Goal: Task Accomplishment & Management: Complete application form

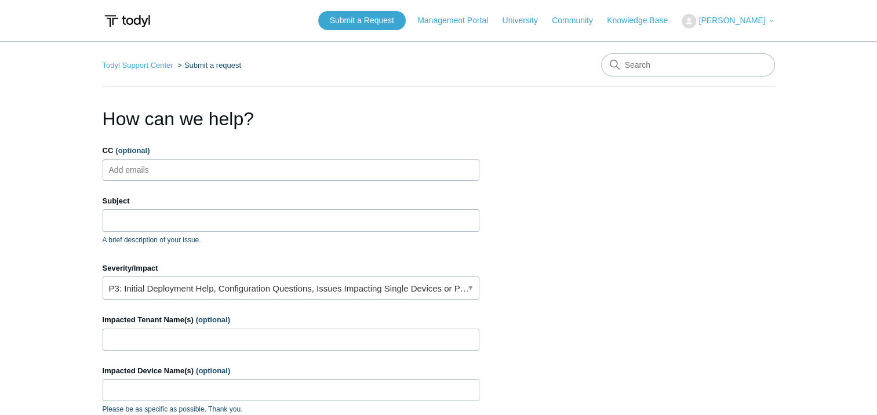
click at [277, 171] on ul "Add emails" at bounding box center [291, 169] width 377 height 21
type input "rmills@radiusinsights.com"
type input "zmorvik@velecor.com"
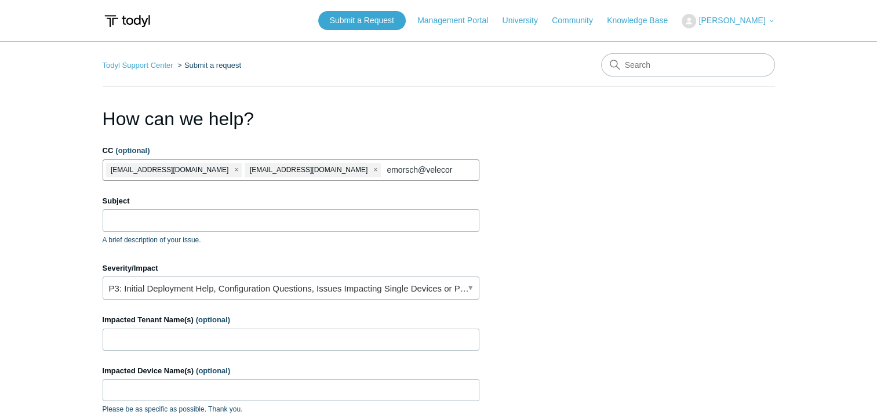
type input "emorsch@velecor"
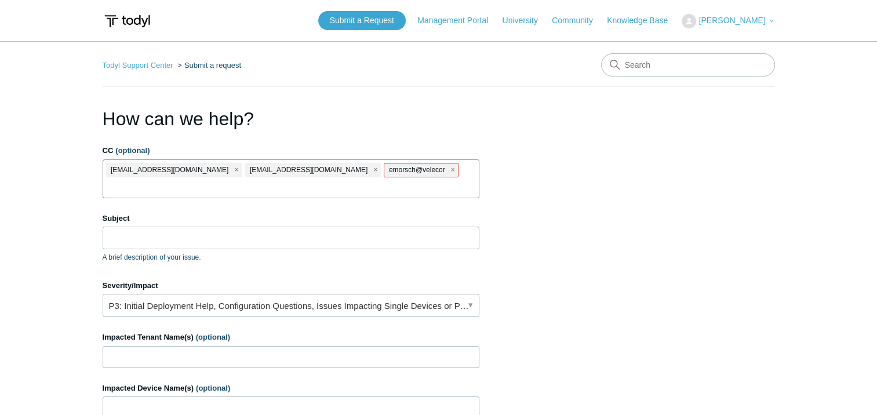
click at [389, 170] on span "emorsch@velecor" at bounding box center [417, 169] width 56 height 13
drag, startPoint x: 334, startPoint y: 170, endPoint x: 363, endPoint y: 171, distance: 29.6
click at [384, 171] on li "emorsch@velecor" at bounding box center [421, 170] width 74 height 14
click at [451, 169] on span "close" at bounding box center [453, 169] width 4 height 13
type input "emorsch@velecor.com"
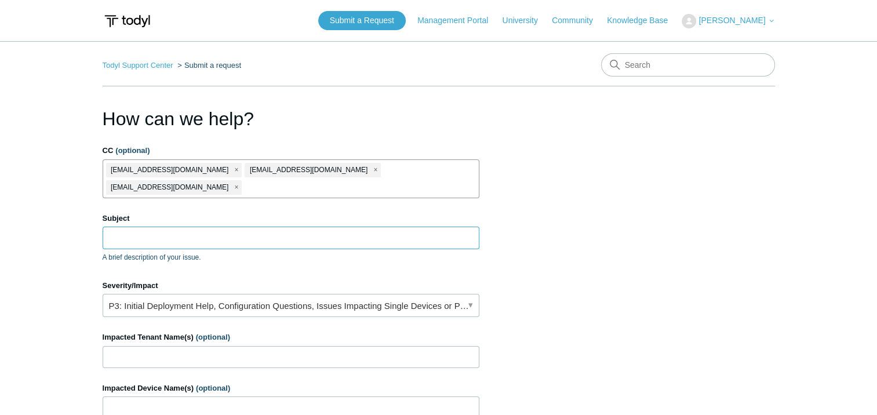
click at [345, 227] on input "Subject" at bounding box center [291, 238] width 377 height 22
type input "E"
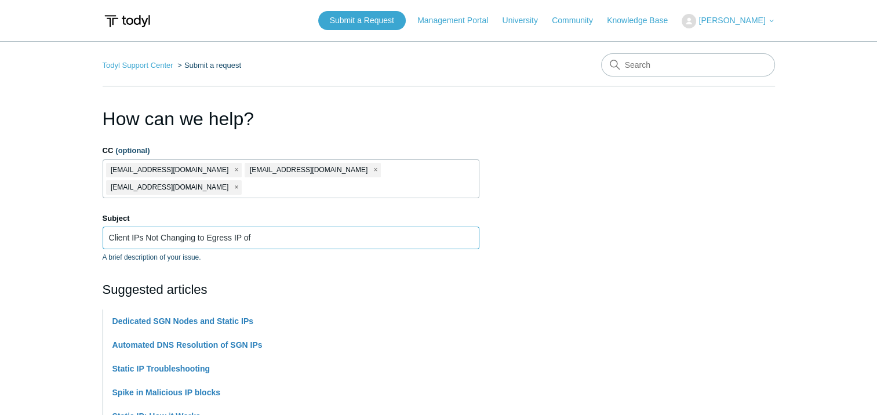
click at [292, 227] on input "Client IPs Not Changing to Egress IP of" at bounding box center [291, 238] width 377 height 22
paste input "http://150.252.243.153/"
click at [274, 227] on input "Client IPs Not Changing to Egress IP of http://150.252.243.153/" at bounding box center [291, 238] width 377 height 22
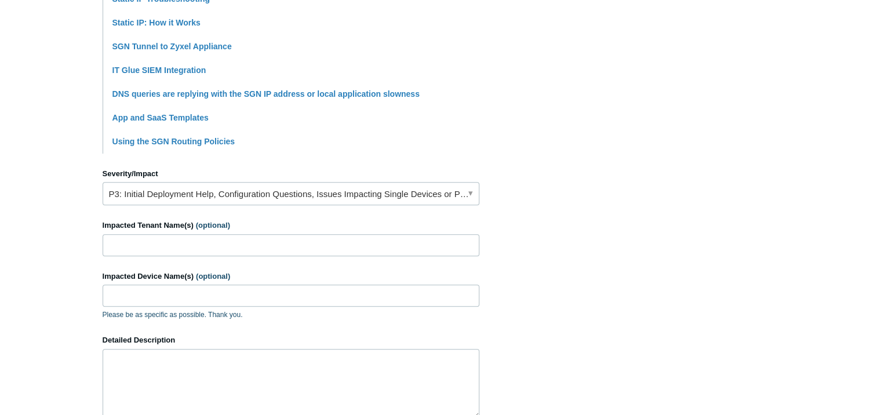
scroll to position [406, 0]
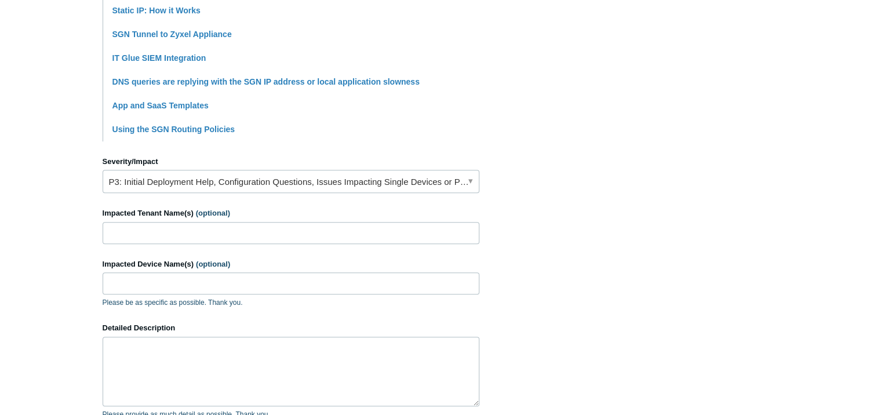
type input "Client IPs Not Changing to Egress IP of 150.252.243.153"
click at [318, 170] on link "P3: Initial Deployment Help, Configuration Questions, Issues Impacting Single D…" at bounding box center [291, 181] width 377 height 23
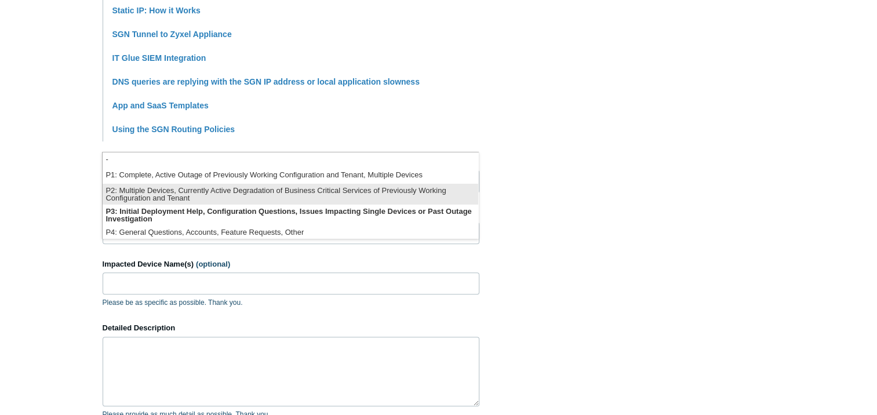
click at [261, 194] on li "P2: Multiple Devices, Currently Active Degradation of Business Critical Service…" at bounding box center [291, 194] width 376 height 21
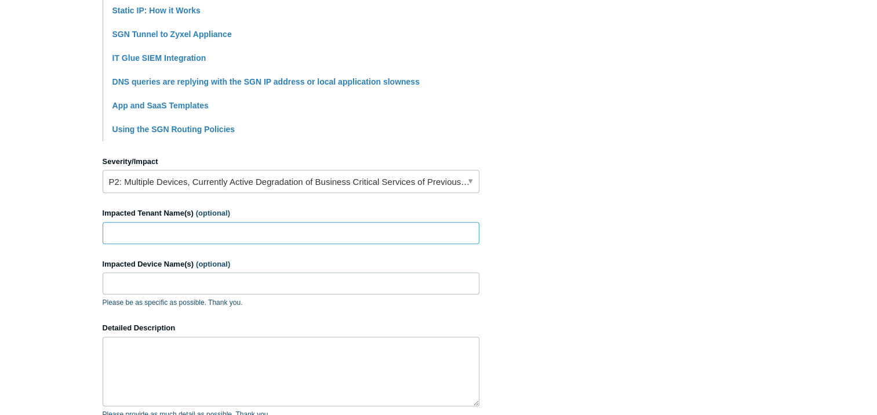
click at [218, 222] on input "Impacted Tenant Name(s) (optional)" at bounding box center [291, 233] width 377 height 22
type input "Radius"
click at [225, 272] on input "Impacted Device Name(s) (optional)" at bounding box center [291, 283] width 377 height 22
type input "RAD-F1"
click at [191, 170] on link "P2: Multiple Devices, Currently Active Degradation of Business Critical Service…" at bounding box center [291, 181] width 377 height 23
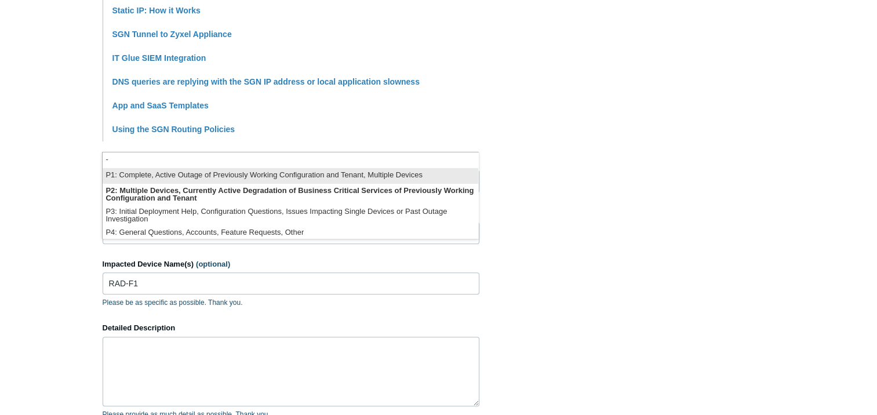
click at [169, 177] on li "P1: Complete, Active Outage of Previously Working Configuration and Tenant, Mul…" at bounding box center [291, 176] width 376 height 16
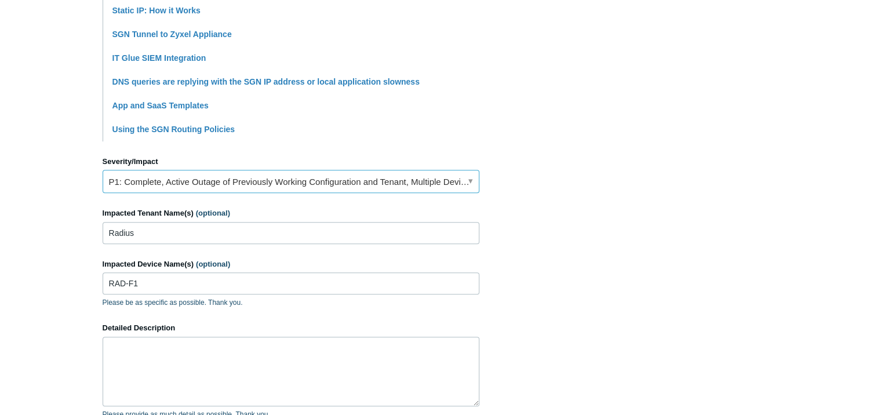
click at [220, 170] on link "P1: Complete, Active Outage of Previously Working Configuration and Tenant, Mul…" at bounding box center [291, 181] width 377 height 23
click at [185, 272] on input "RAD-F1" at bounding box center [291, 283] width 377 height 22
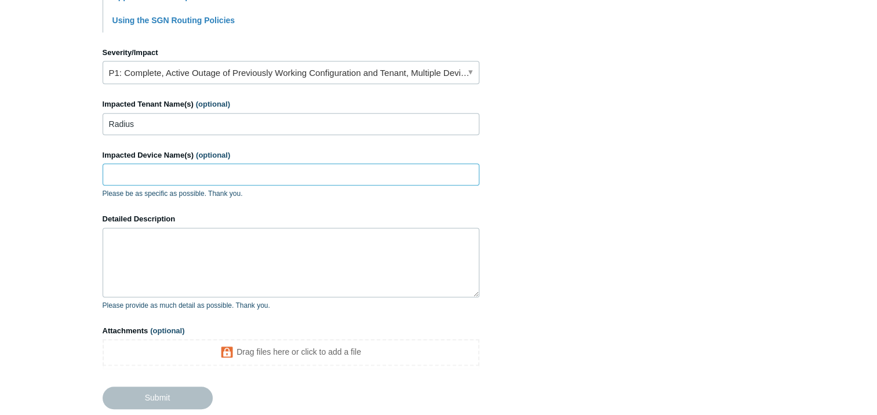
scroll to position [522, 0]
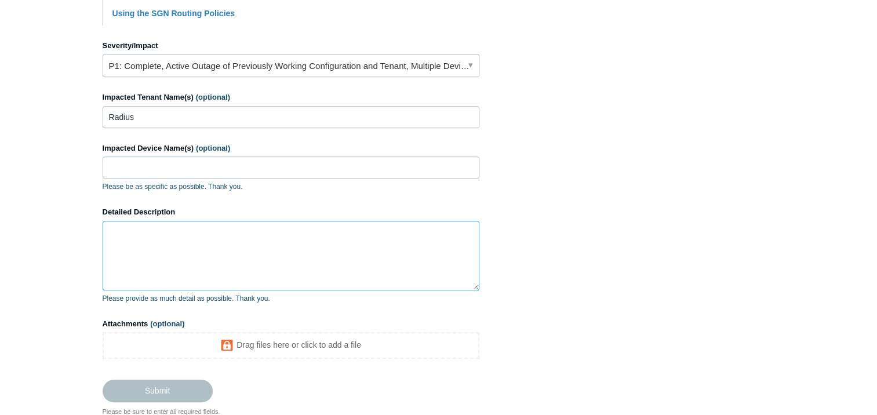
click at [289, 248] on textarea "Detailed Description" at bounding box center [291, 256] width 377 height 70
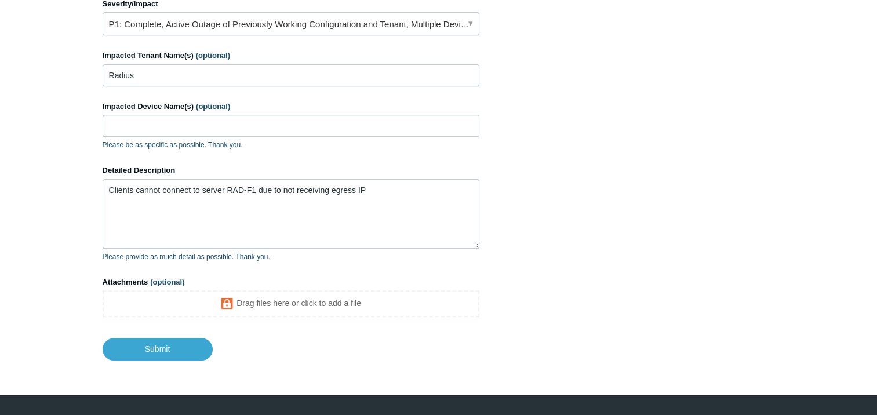
scroll to position [570, 0]
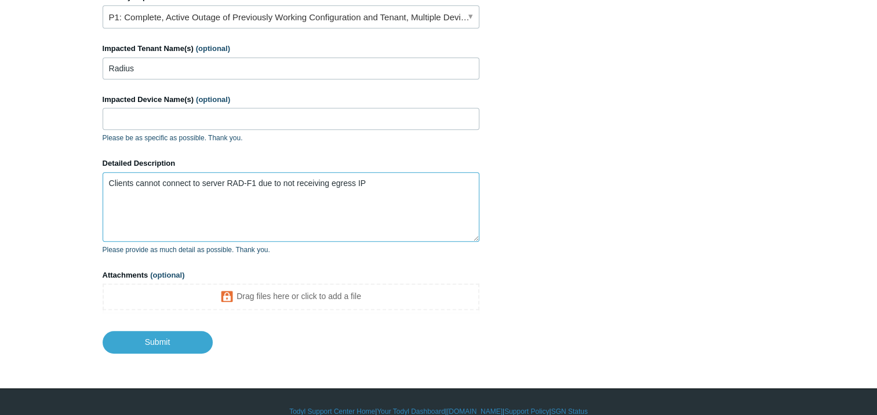
click at [392, 172] on textarea "Clients cannot connect to server RAD-F1 due to not receiving egress IP" at bounding box center [291, 207] width 377 height 70
click at [130, 172] on textarea "Clients cannot connect to server RAD-F1 due to not receiving egress IP Clients …" at bounding box center [291, 207] width 377 height 70
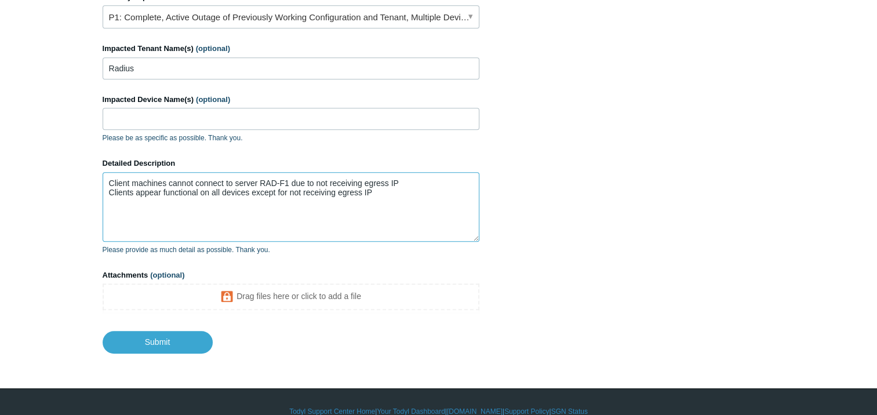
click at [409, 172] on textarea "Client machines cannot connect to server RAD-F1 due to not receiving egress IP …" at bounding box center [291, 207] width 377 height 70
click at [287, 172] on textarea "Client machines cannot connect to server RAD-F1 due to not receiving egress IP …" at bounding box center [291, 207] width 377 height 70
click at [388, 172] on textarea "Client machines cannot connect to server behind firewall due to not receiving e…" at bounding box center [291, 207] width 377 height 70
click at [413, 172] on textarea "Client machines cannot connect to server behind firewall due to not receiving e…" at bounding box center [291, 207] width 377 height 70
click at [135, 172] on textarea "Client machines cannot connect to server behind firewall due to not receiving c…" at bounding box center [291, 207] width 377 height 70
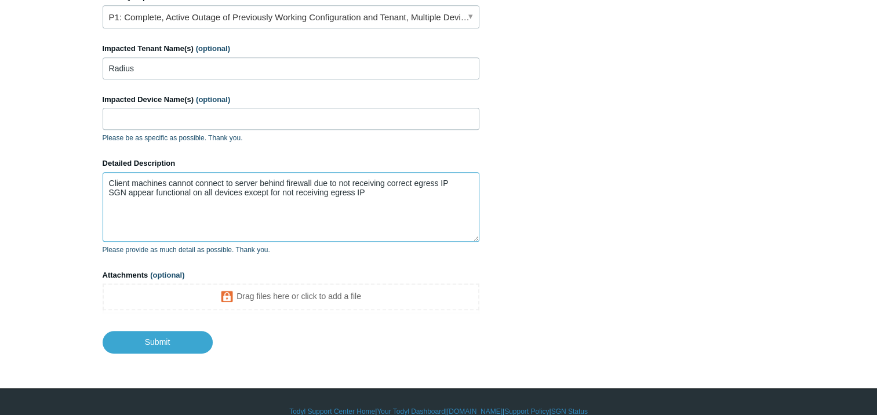
click at [153, 176] on textarea "Client machines cannot connect to server behind firewall due to not receiving c…" at bounding box center [291, 207] width 377 height 70
type textarea "Client machines cannot connect to server behind firewall due to not receiving c…"
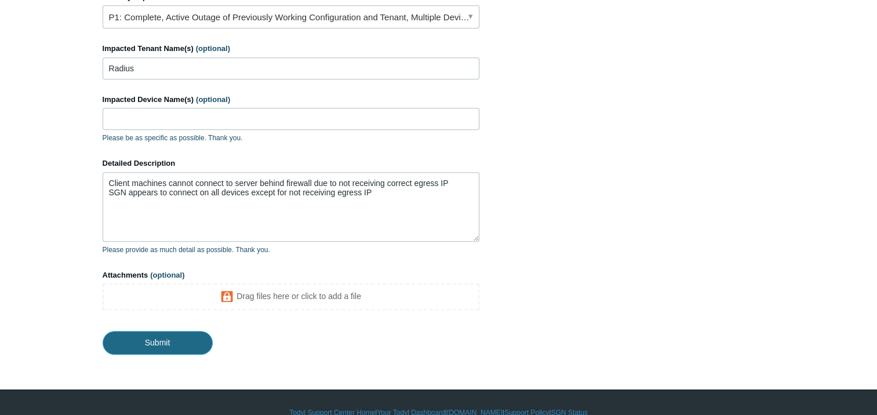
click at [187, 332] on input "Submit" at bounding box center [158, 342] width 110 height 23
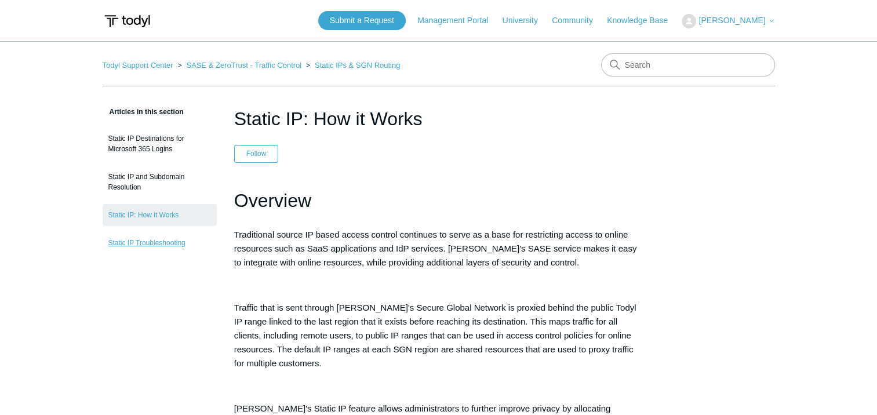
click at [169, 253] on link "Static IP Troubleshooting" at bounding box center [160, 243] width 114 height 22
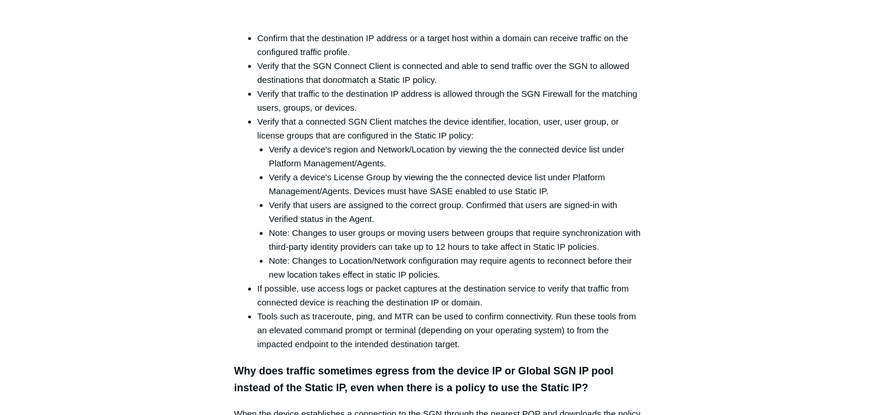
scroll to position [348, 0]
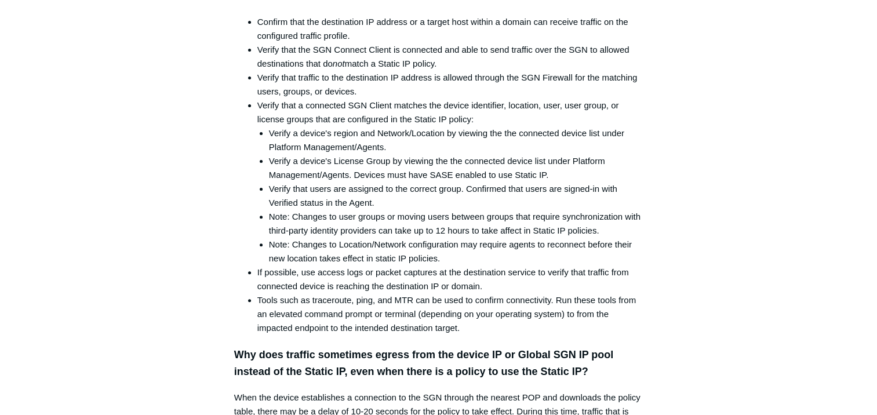
click at [212, 195] on aside "Articles in this section Static IP Destinations for Microsoft 365 Logins Static…" at bounding box center [160, 300] width 114 height 1086
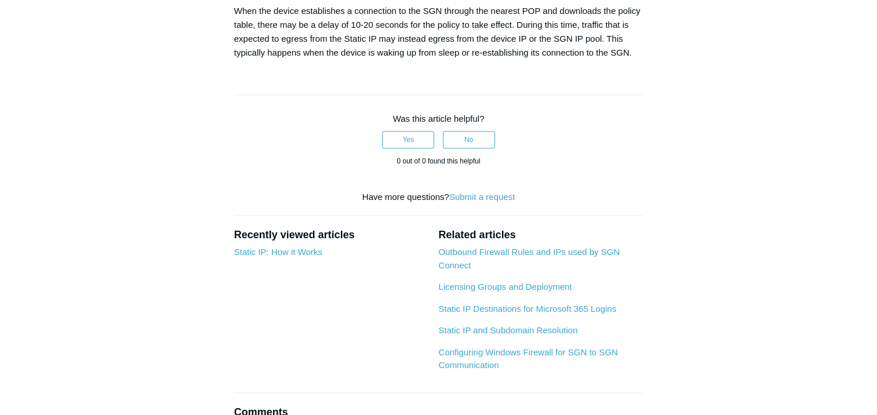
scroll to position [811, 0]
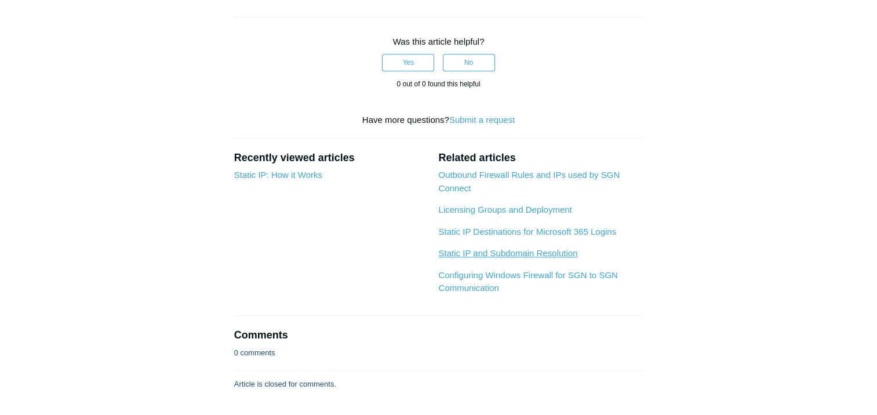
click at [530, 253] on link "Static IP and Subdomain Resolution" at bounding box center [507, 253] width 139 height 10
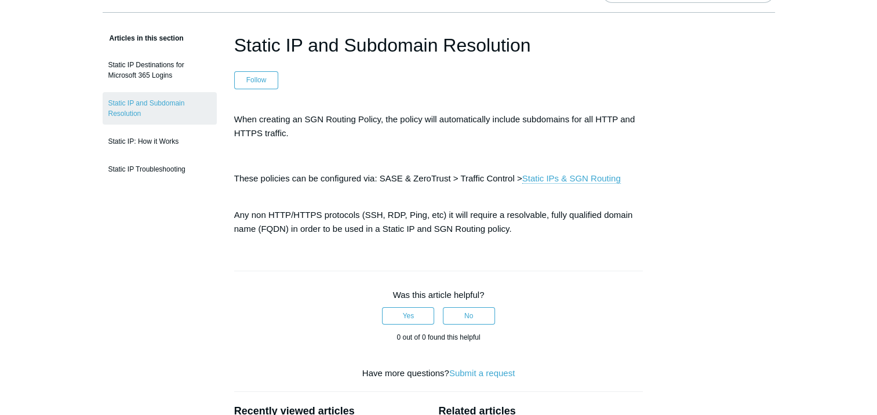
scroll to position [58, 0]
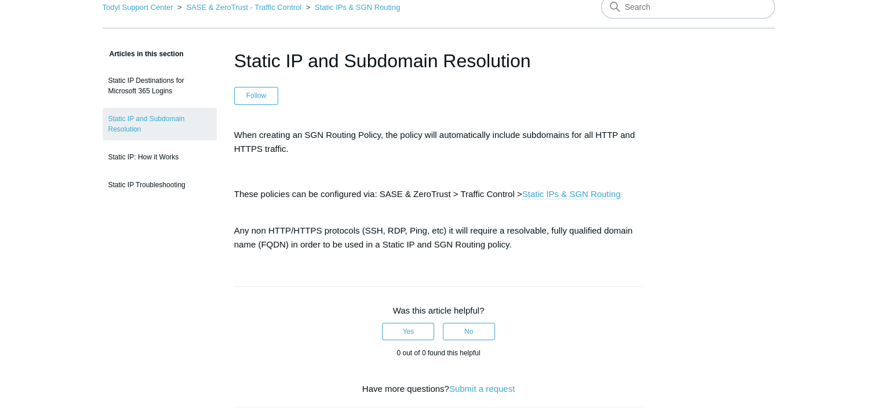
click at [577, 195] on link "Static IPs & SGN Routing" at bounding box center [571, 194] width 99 height 10
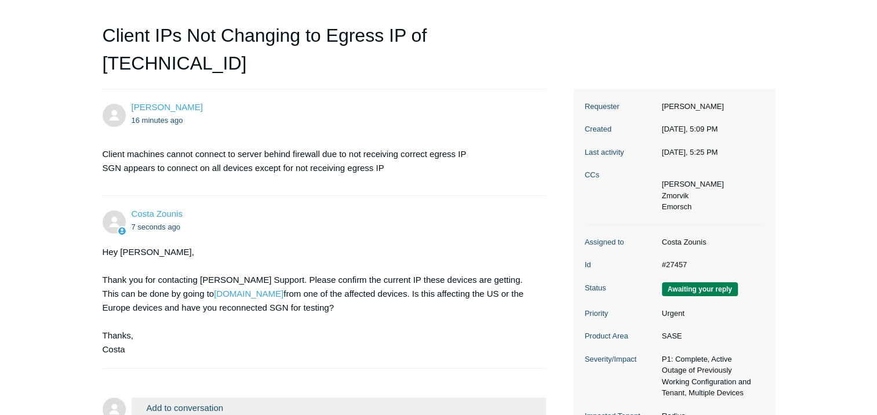
scroll to position [116, 0]
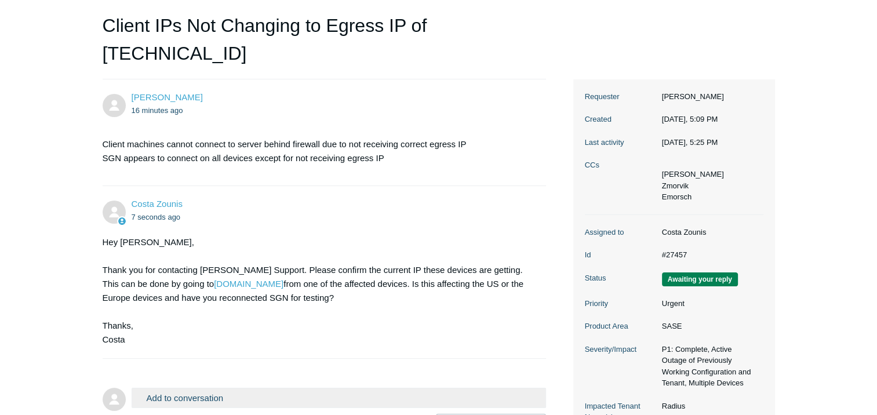
click at [341, 283] on div "Hey [PERSON_NAME], Thank you for contacting [PERSON_NAME] Support. Please confi…" at bounding box center [319, 290] width 432 height 111
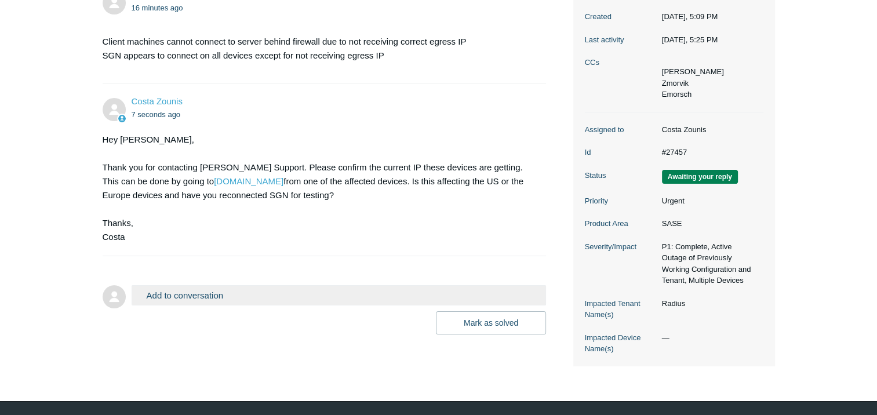
scroll to position [232, 0]
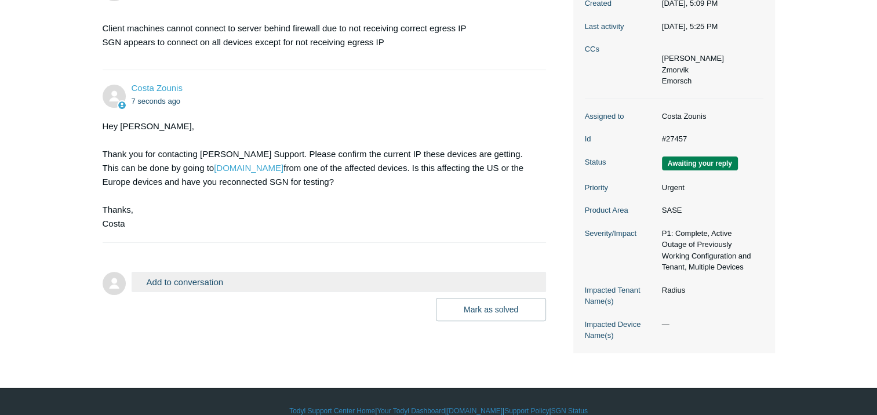
click at [264, 284] on button "Add to conversation" at bounding box center [339, 282] width 415 height 20
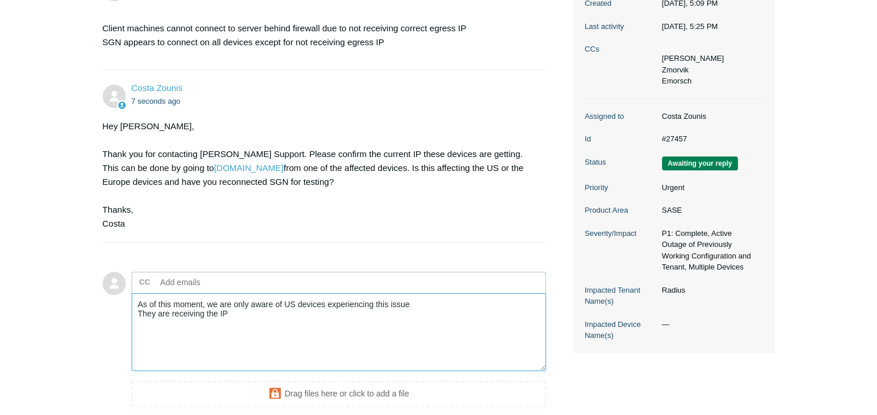
paste textarea "[TECHNICAL_ID]"
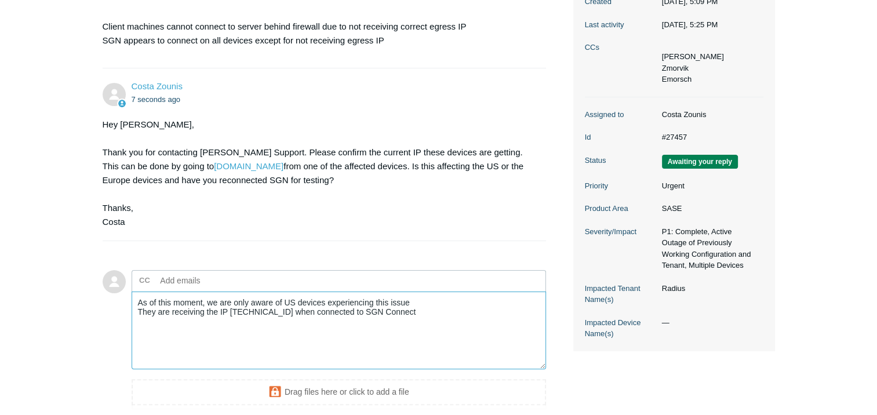
scroll to position [345, 0]
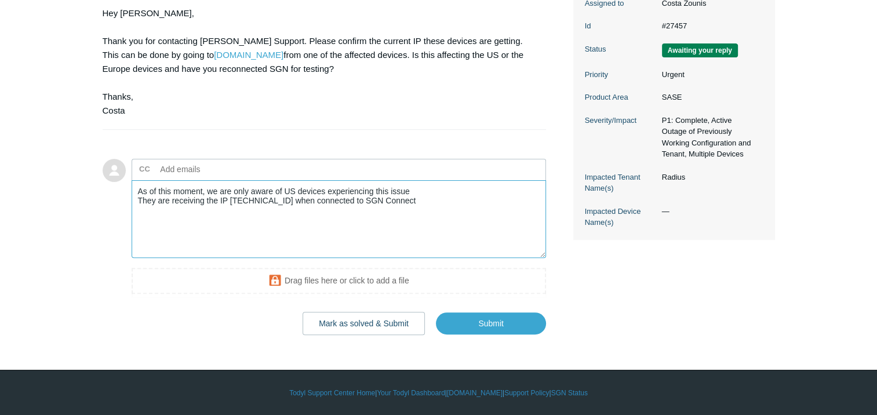
type textarea "As of this moment, we are only aware of US devices experiencing this issue They…"
click at [756, 306] on div "Jordan Ross 16 minutes ago Client machines cannot connect to server behind fire…" at bounding box center [439, 92] width 672 height 485
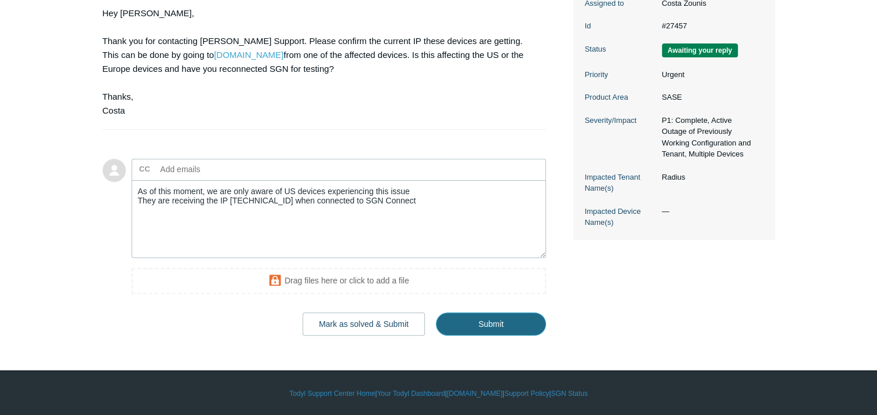
click at [512, 323] on input "Submit" at bounding box center [491, 323] width 110 height 23
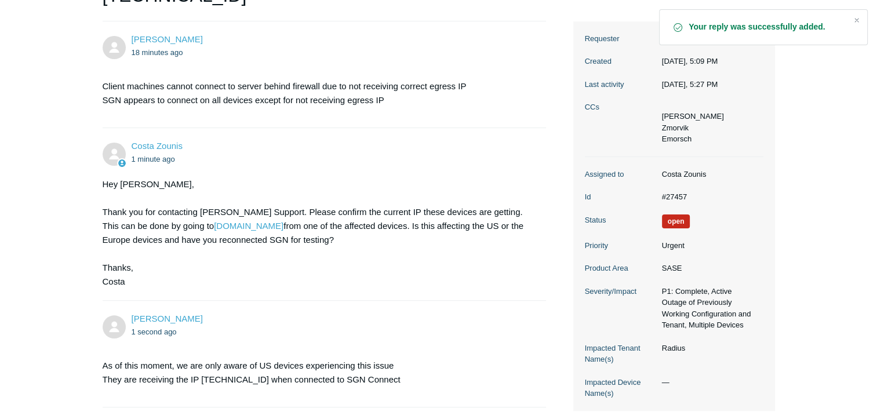
scroll to position [290, 0]
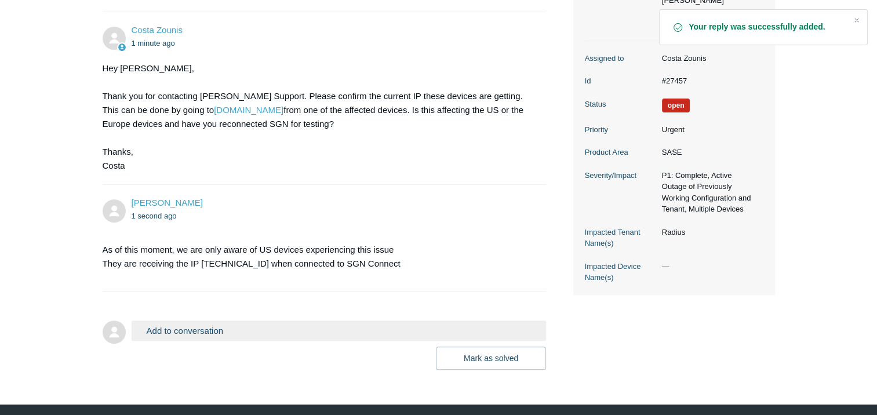
click at [185, 331] on button "Add to conversation" at bounding box center [339, 331] width 415 height 20
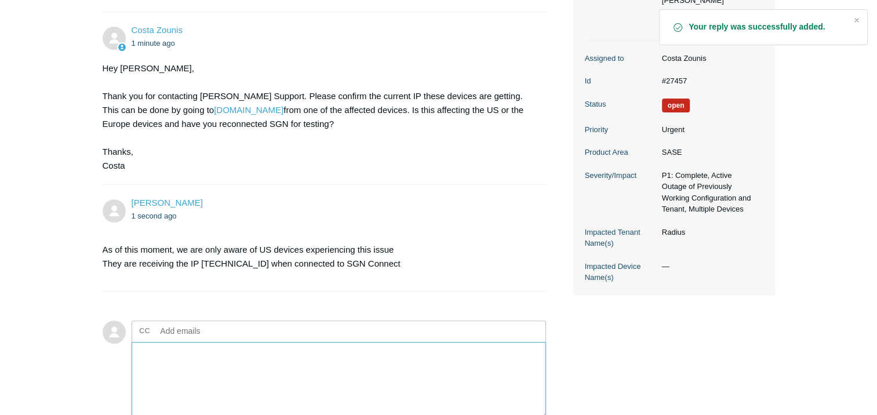
type textarea "A"
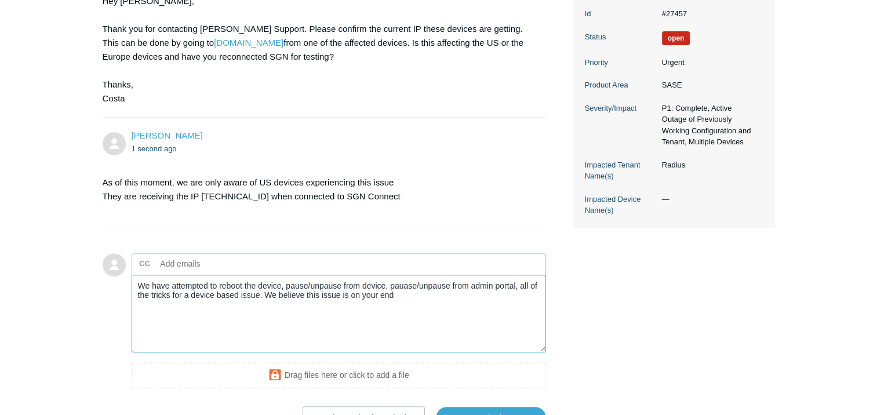
scroll to position [451, 0]
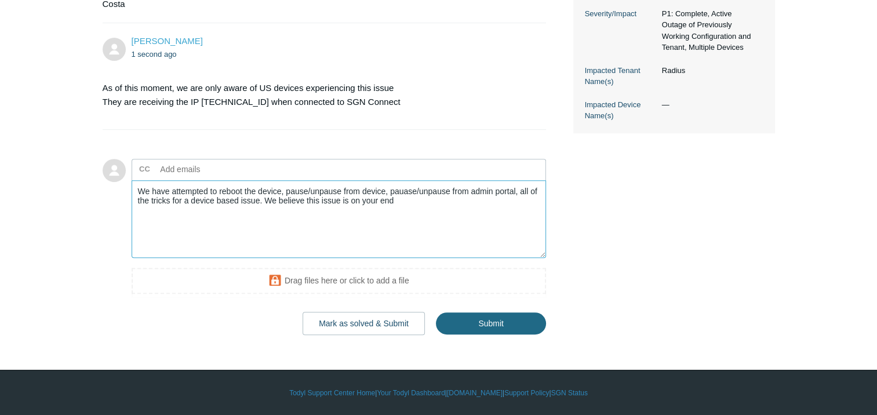
type textarea "We have attempted to reboot the device, pause/unpause from device, pauase/unpau…"
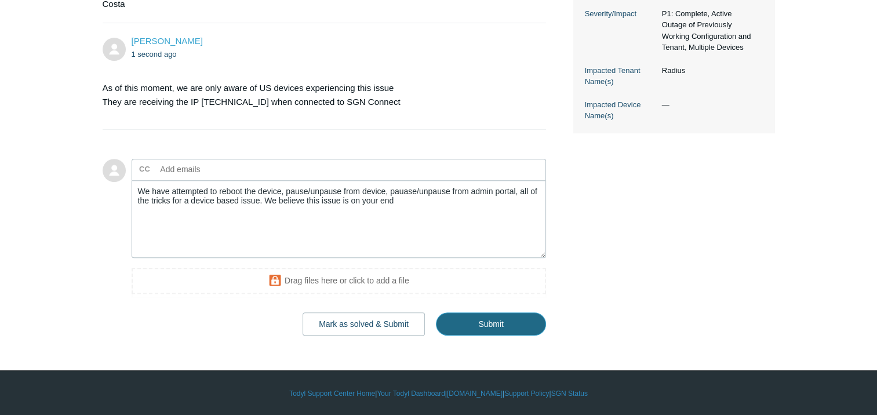
click at [504, 322] on input "Submit" at bounding box center [491, 323] width 110 height 23
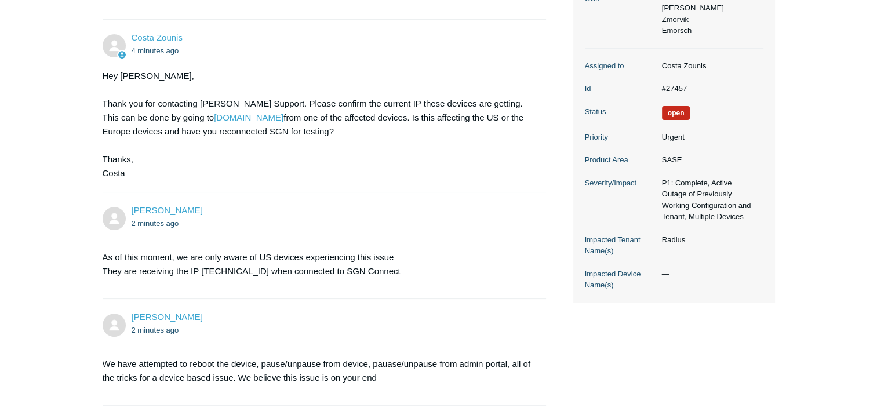
scroll to position [290, 0]
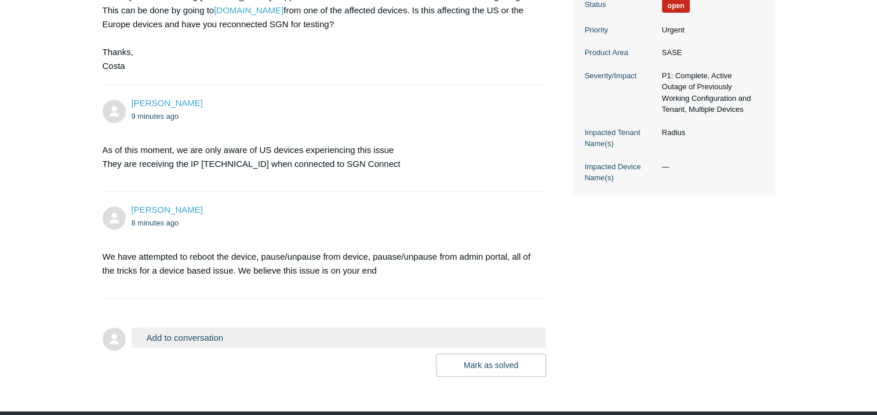
scroll to position [406, 0]
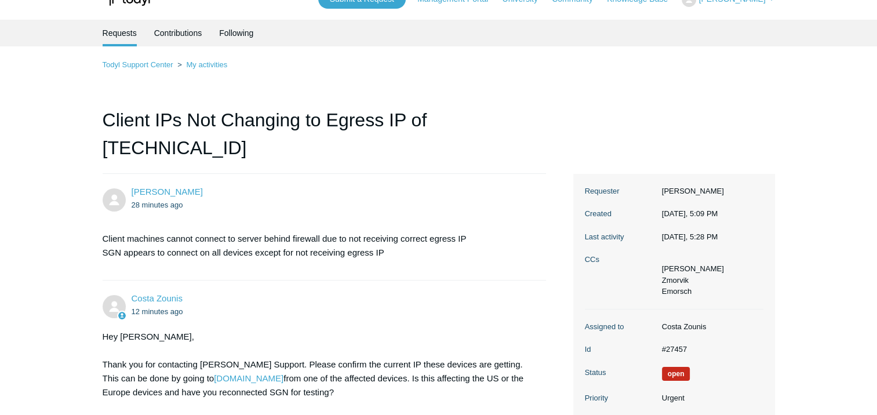
scroll to position [14, 0]
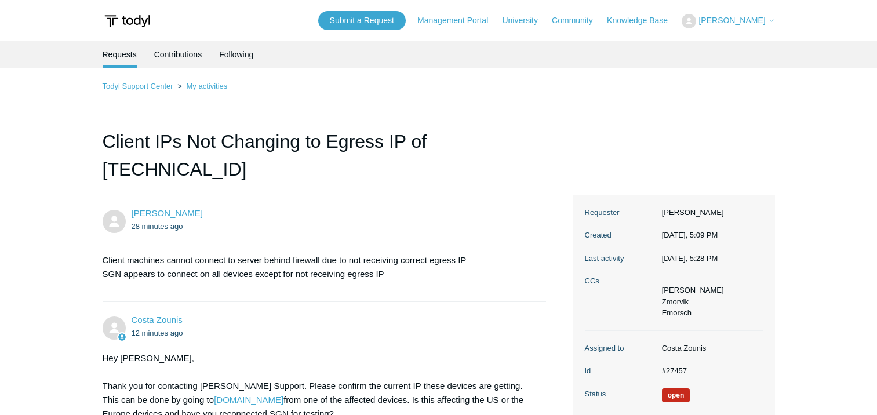
scroll to position [14, 0]
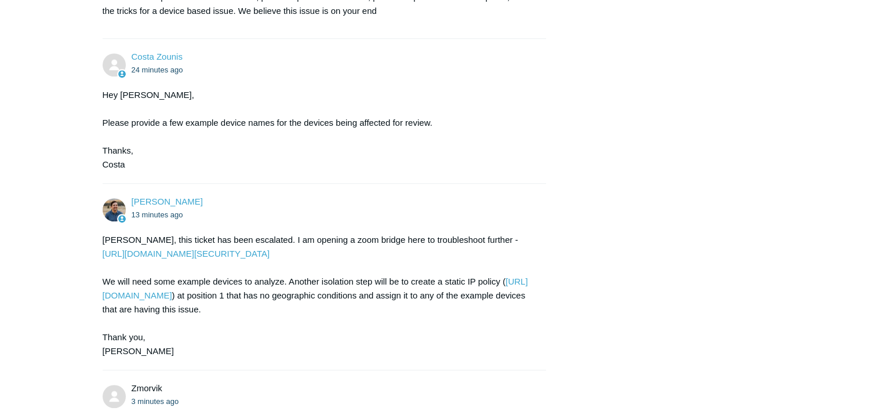
scroll to position [668, 0]
